Goal: Check status: Check status

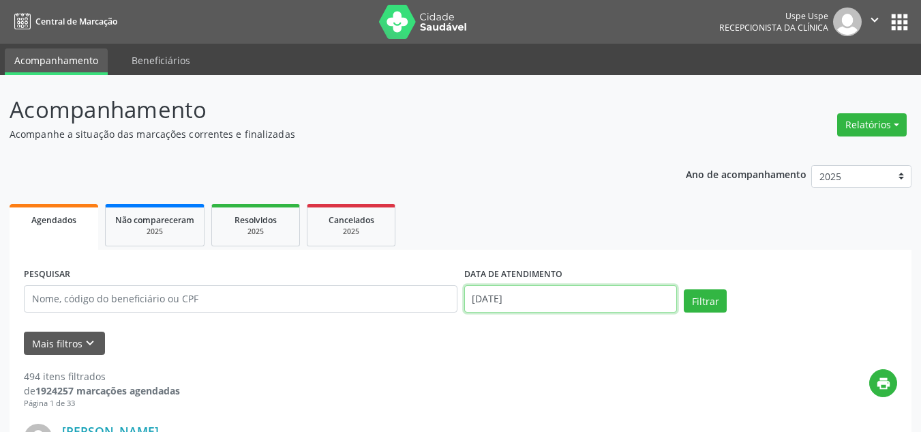
click at [541, 297] on input "[DATE]" at bounding box center [570, 298] width 213 height 27
drag, startPoint x: 363, startPoint y: 318, endPoint x: 348, endPoint y: 284, distance: 37.6
click at [359, 314] on div "PESQUISAR" at bounding box center [240, 293] width 440 height 58
click at [348, 284] on div "PESQUISAR" at bounding box center [240, 293] width 440 height 58
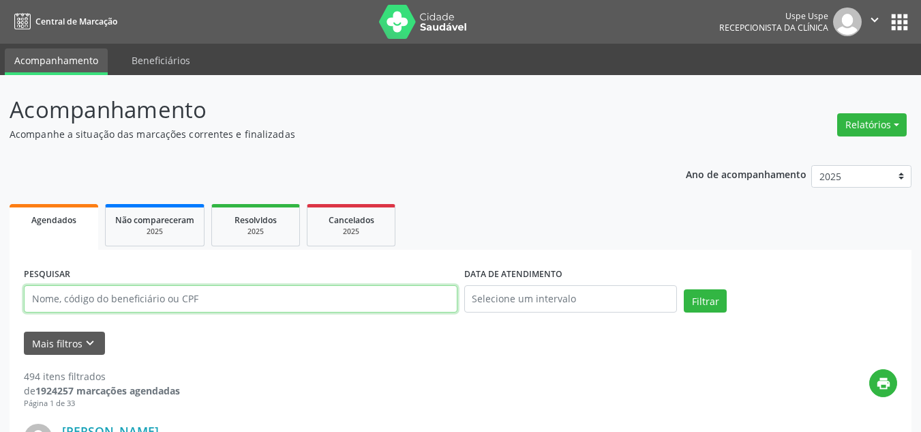
click at [347, 287] on input "text" at bounding box center [241, 298] width 434 height 27
click at [342, 288] on input "text" at bounding box center [241, 298] width 434 height 27
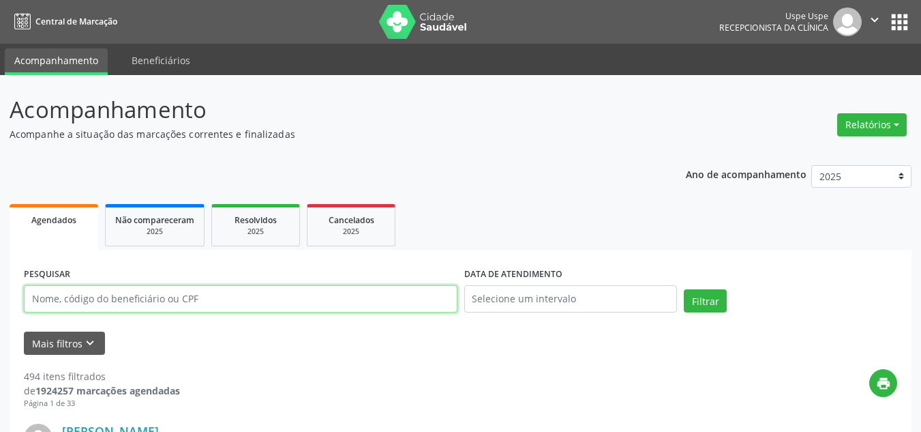
click at [342, 288] on input "text" at bounding box center [241, 298] width 434 height 27
type input "[PERSON_NAME]"
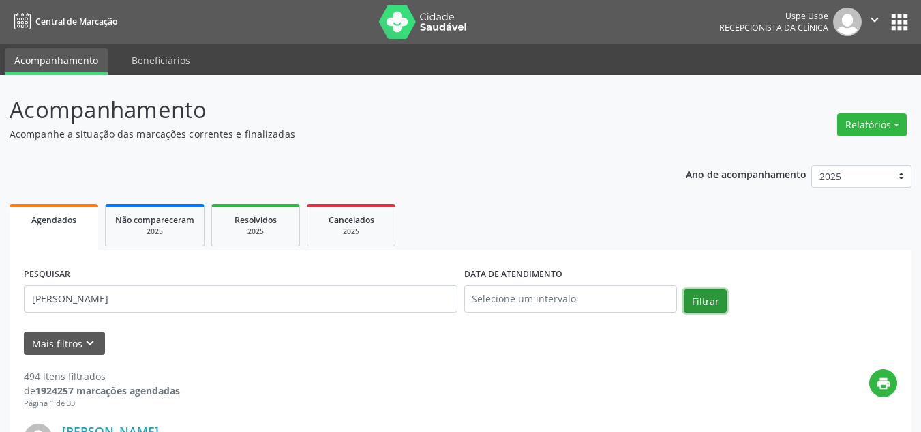
click at [713, 300] on button "Filtrar" at bounding box center [705, 300] width 43 height 23
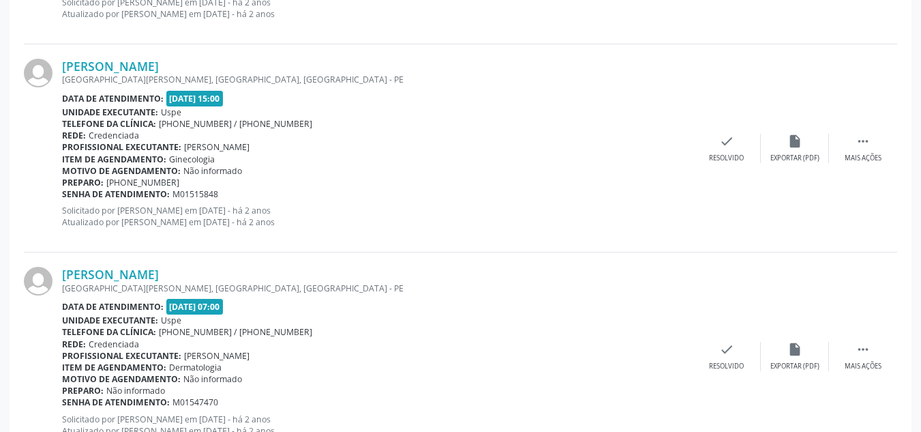
scroll to position [3164, 0]
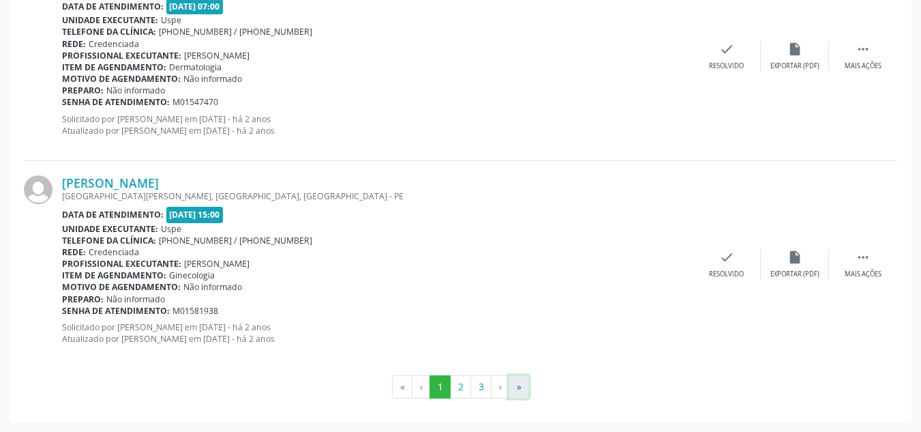
click at [526, 392] on button "»" at bounding box center [519, 386] width 20 height 23
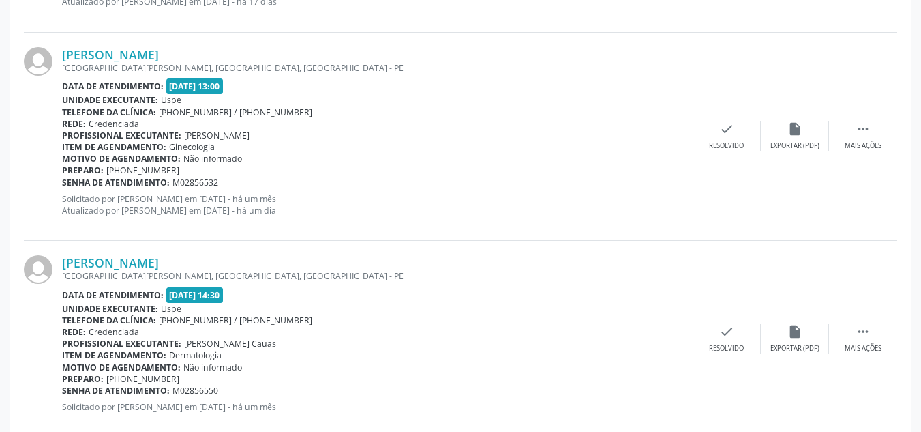
scroll to position [1694, 0]
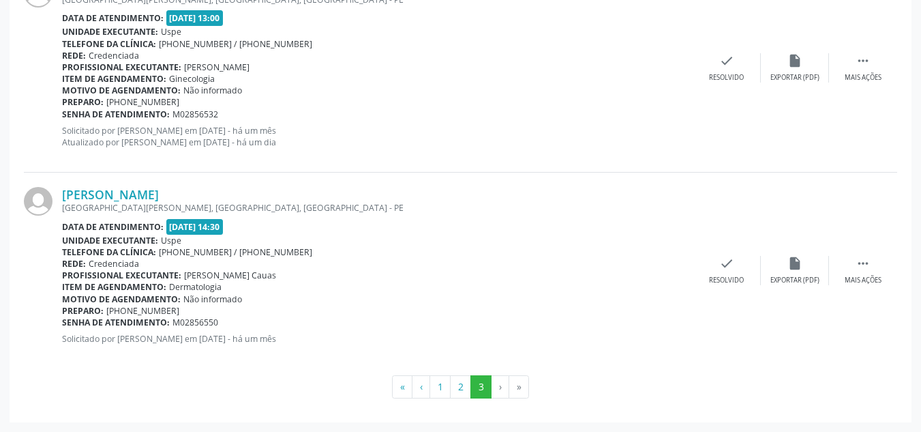
drag, startPoint x: 431, startPoint y: 150, endPoint x: 378, endPoint y: 44, distance: 118.0
click at [432, 149] on div "[PERSON_NAME] [GEOGRAPHIC_DATA][PERSON_NAME], [GEOGRAPHIC_DATA], [GEOGRAPHIC_DA…" at bounding box center [377, 68] width 631 height 179
